Goal: Navigation & Orientation: Understand site structure

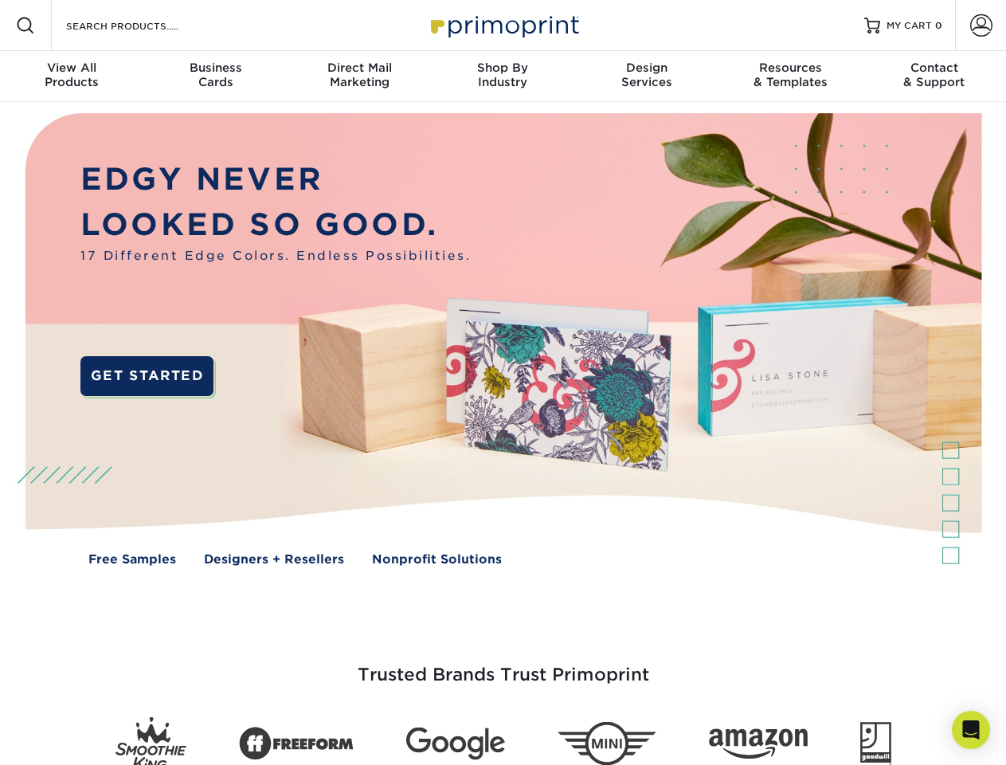
click at [503, 382] on img at bounding box center [503, 351] width 996 height 498
click at [25, 25] on span at bounding box center [25, 25] width 19 height 19
click at [981, 25] on span at bounding box center [981, 25] width 22 height 22
click at [72, 76] on div "View All Products" at bounding box center [71, 75] width 143 height 29
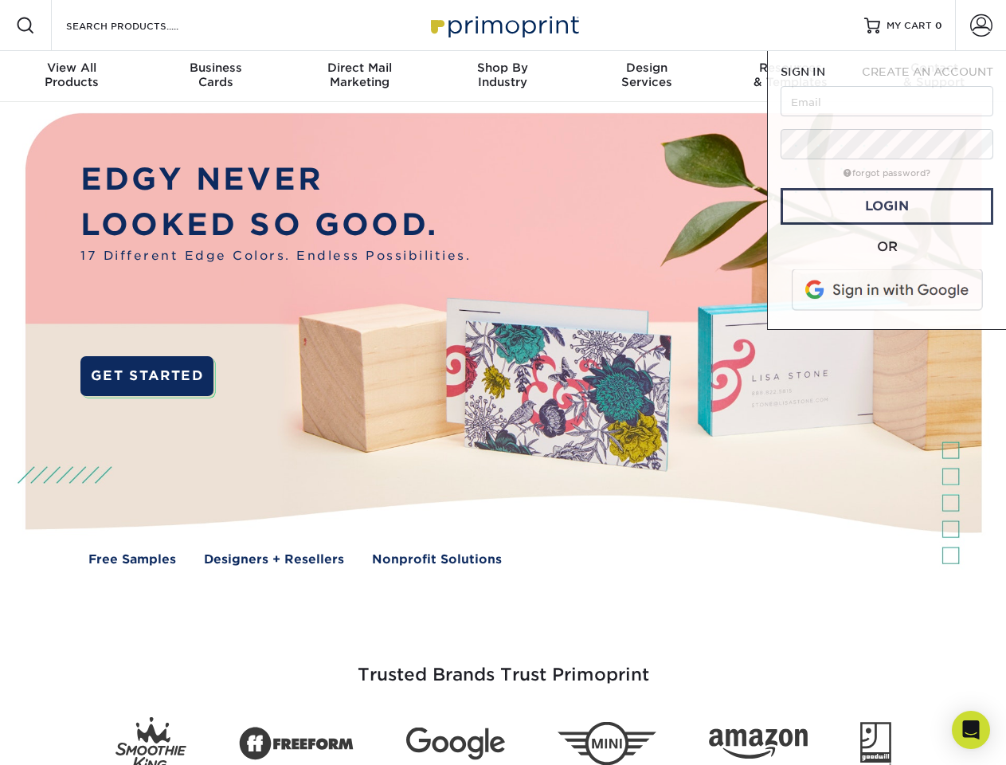
click at [215, 76] on div "Business Cards" at bounding box center [214, 75] width 143 height 29
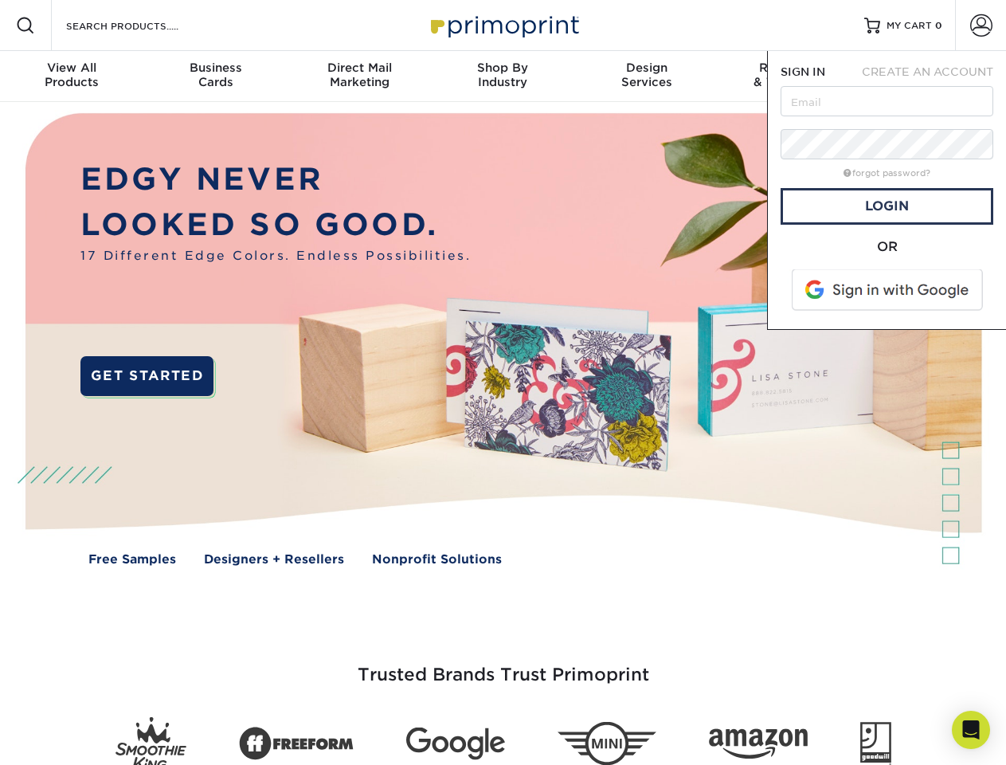
click at [359, 76] on div "Direct Mail Marketing" at bounding box center [359, 75] width 143 height 29
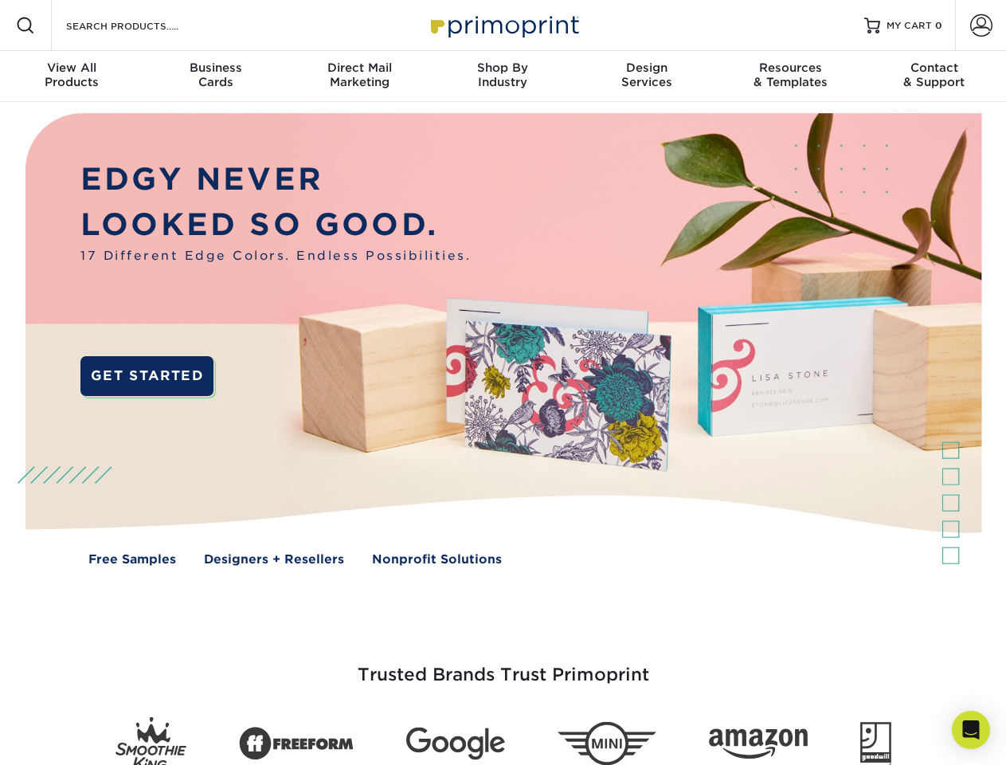
click at [503, 76] on div "Shop By Industry" at bounding box center [502, 75] width 143 height 29
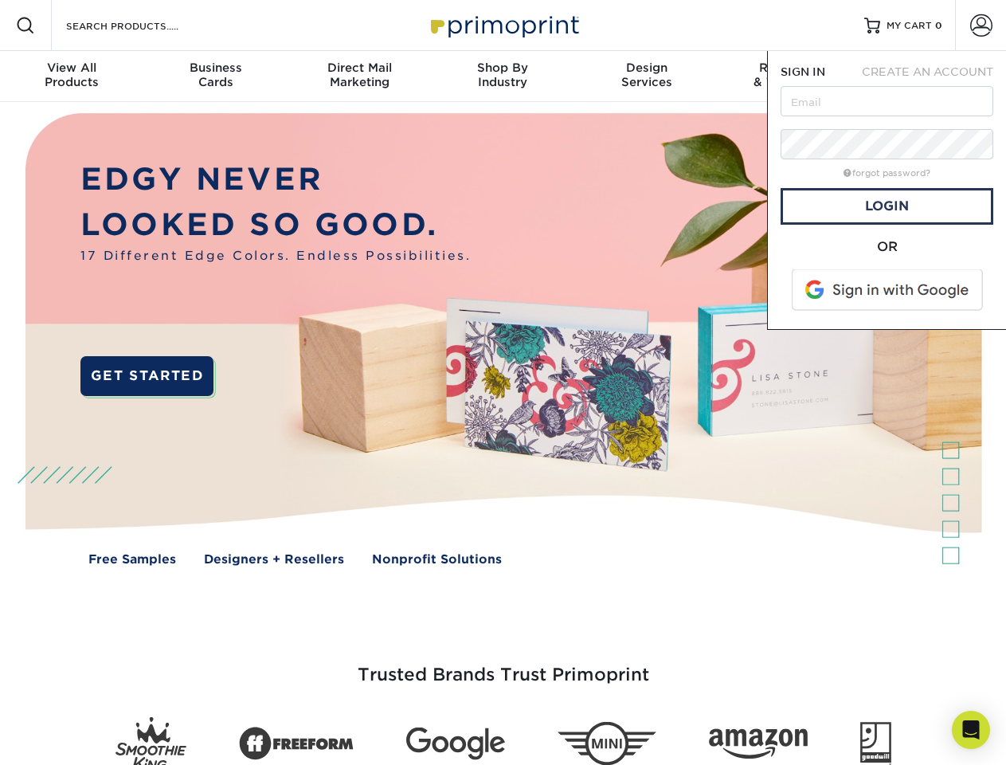
click at [647, 76] on div "Design Services" at bounding box center [646, 75] width 143 height 29
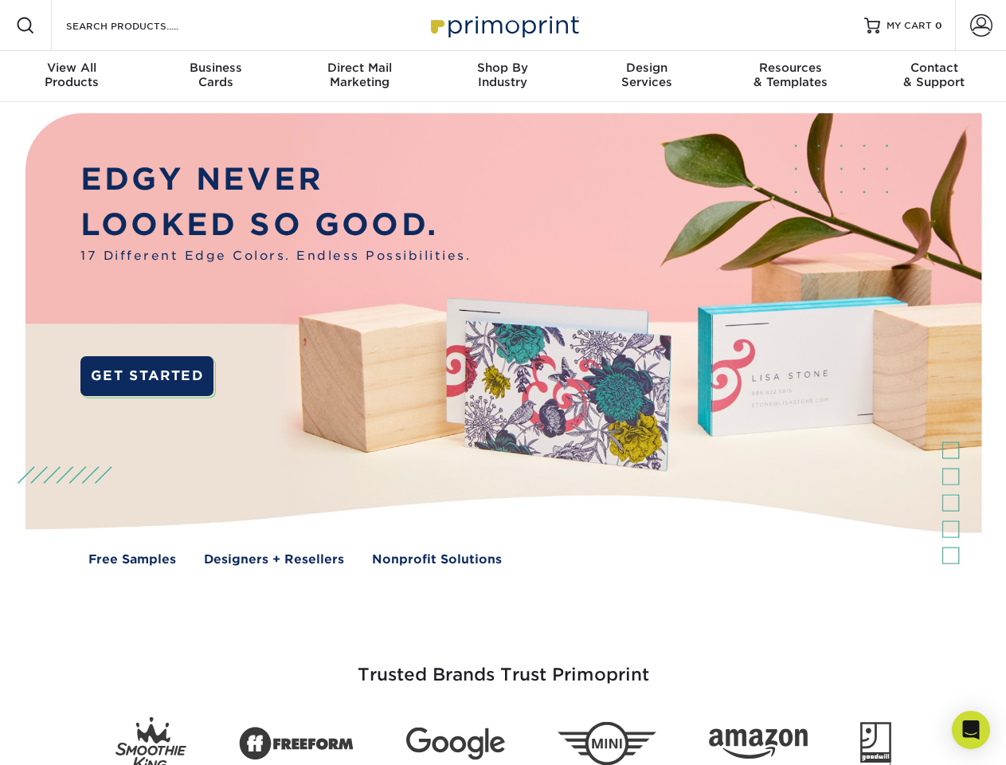
click at [790, 76] on span "SIGN IN" at bounding box center [803, 71] width 45 height 13
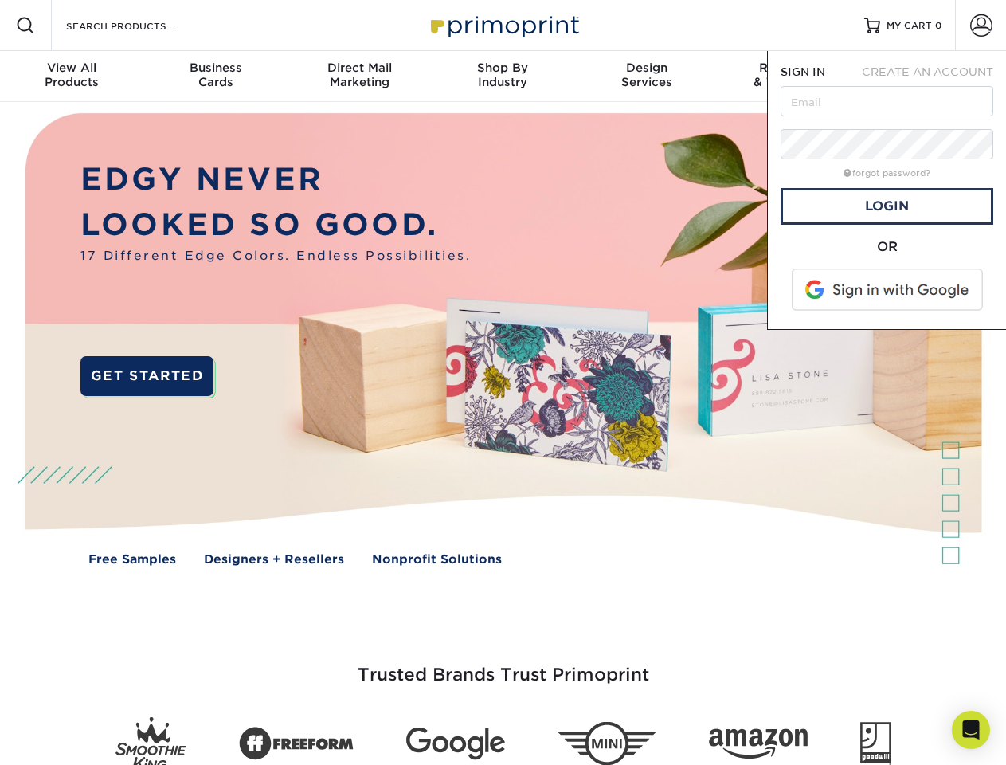
click at [934, 76] on div "Contact & Support" at bounding box center [934, 75] width 143 height 29
